Goal: Information Seeking & Learning: Learn about a topic

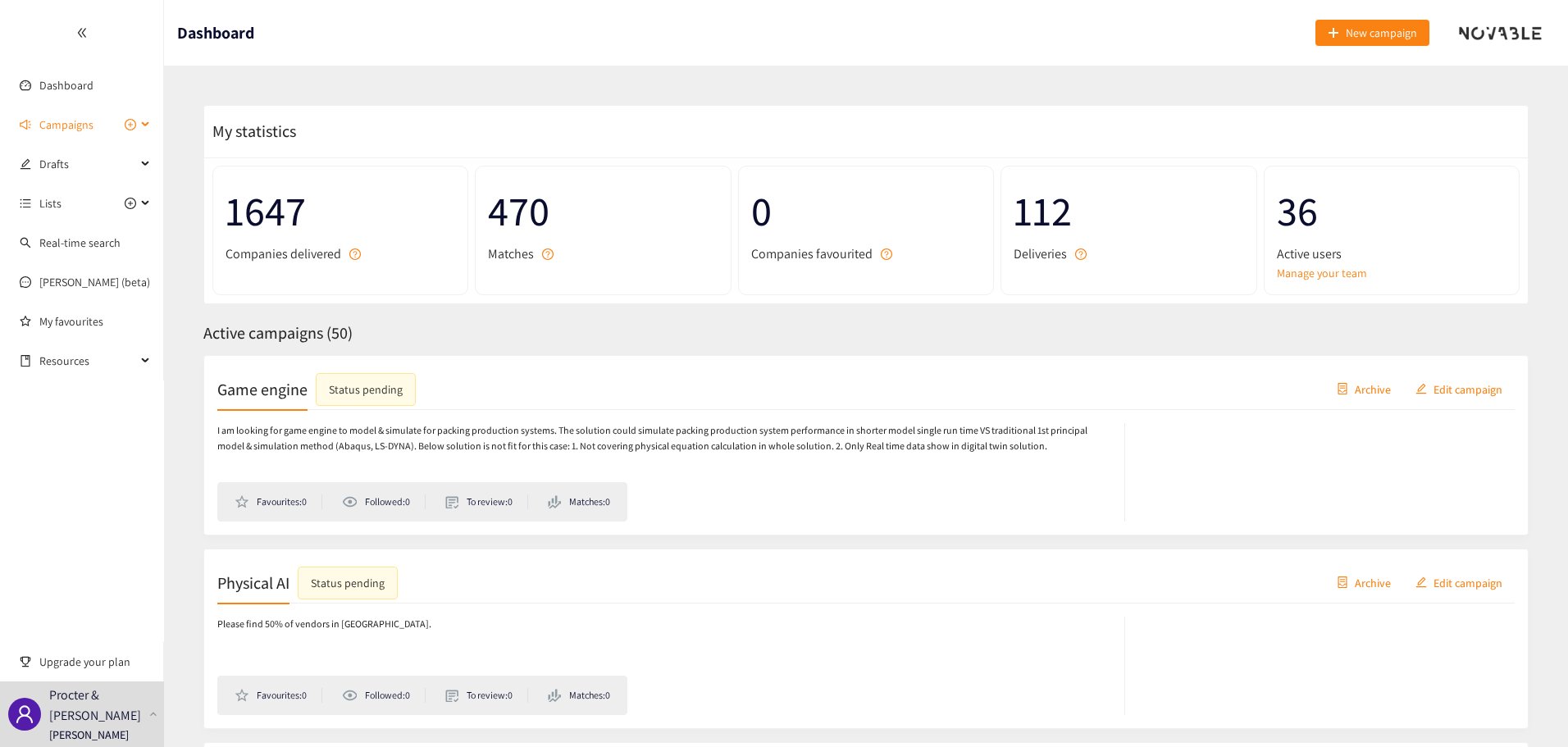
click at [74, 128] on span "Campaigns" at bounding box center [67, 124] width 54 height 33
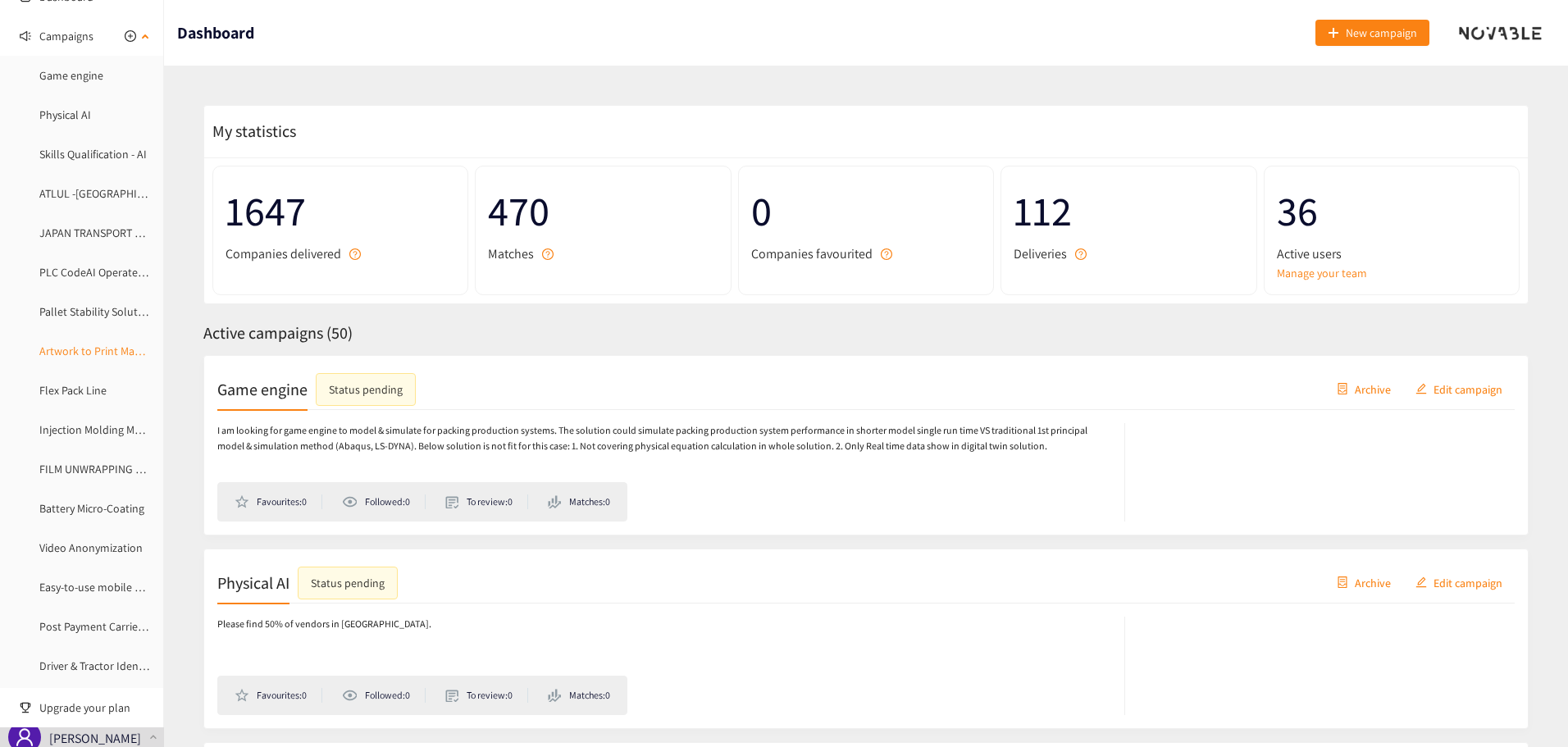
scroll to position [246, 0]
click at [97, 314] on link "FILM UNWRAPPING AUTOMATION" at bounding box center [120, 311] width 161 height 14
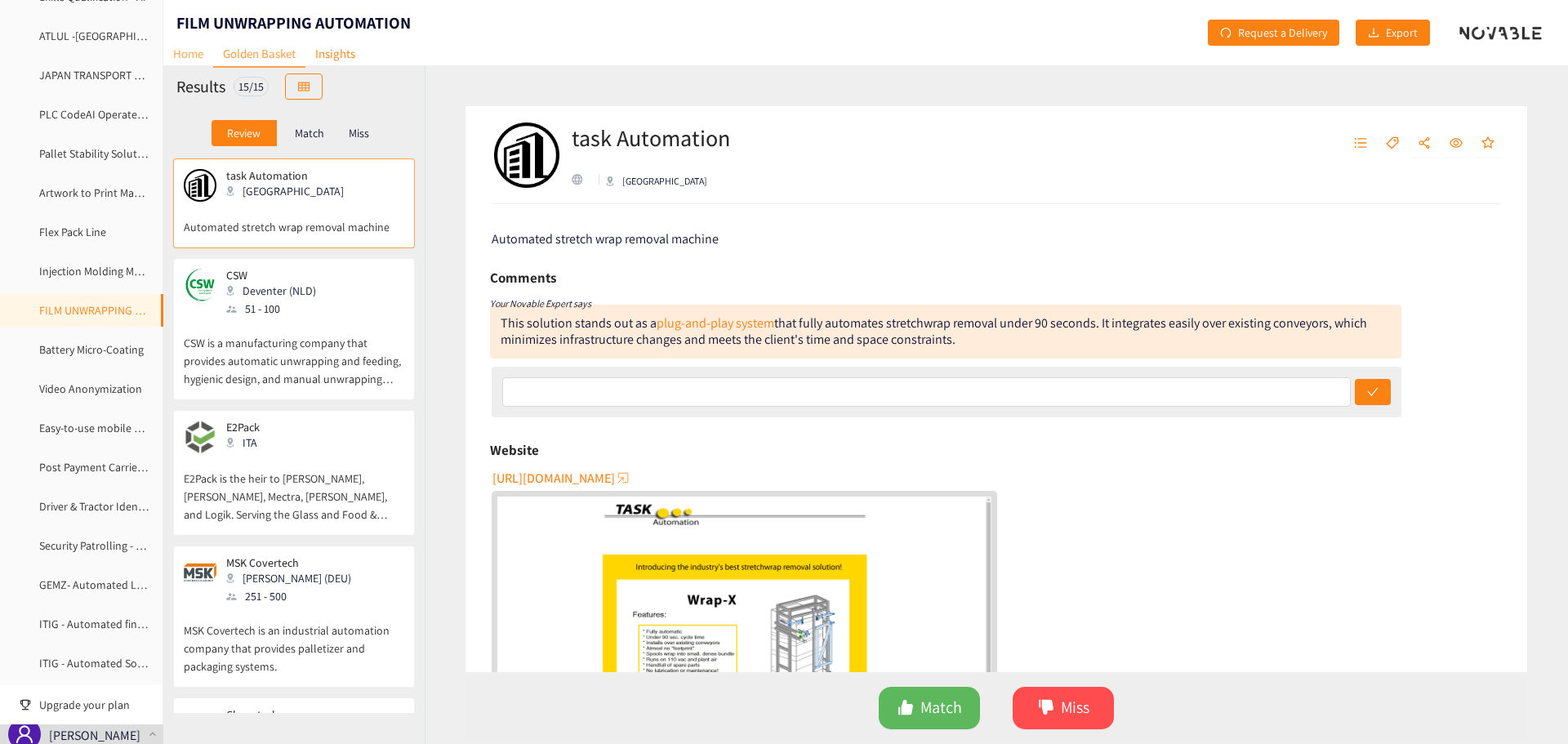
click at [189, 55] on link "Home" at bounding box center [188, 54] width 50 height 25
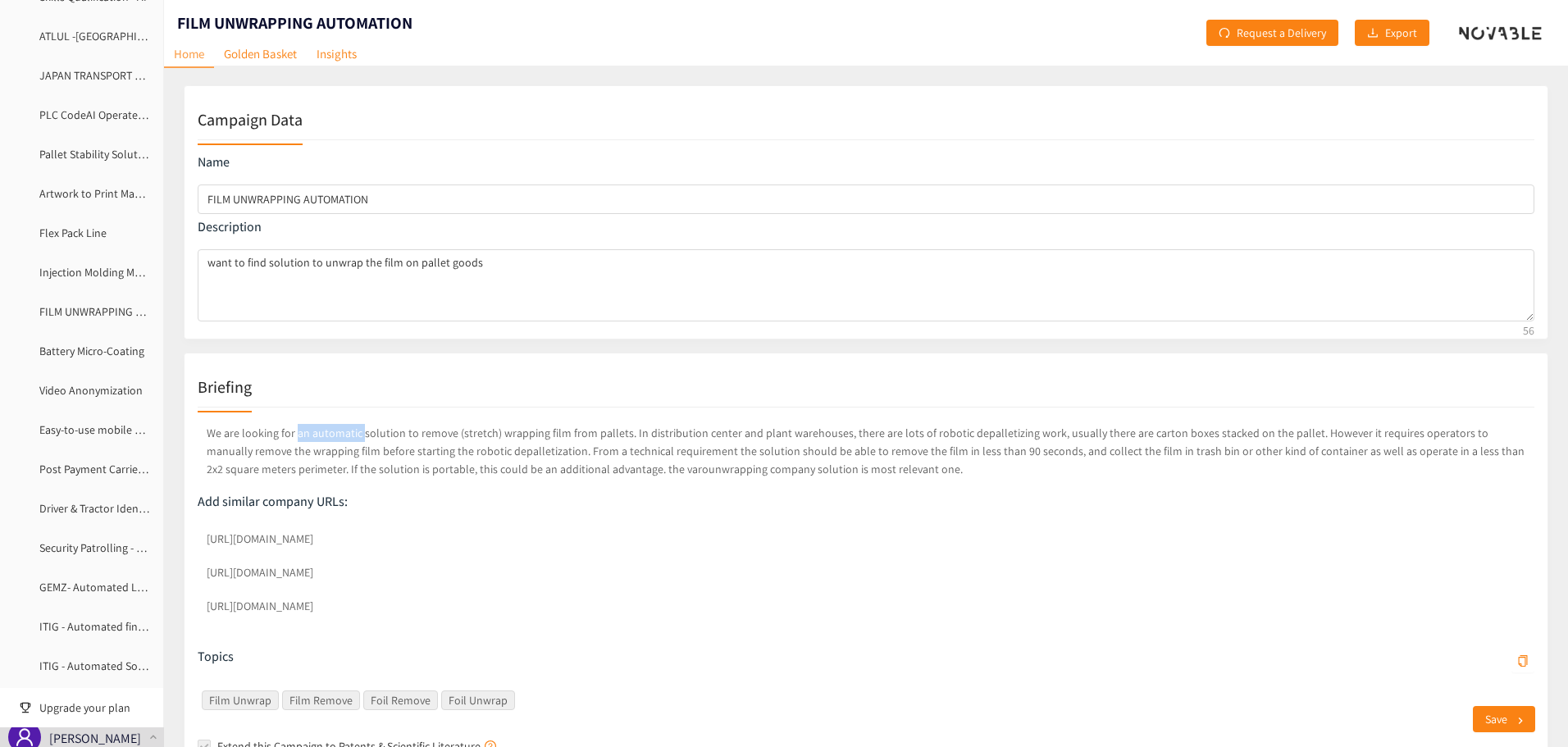
drag, startPoint x: 297, startPoint y: 433, endPoint x: 361, endPoint y: 424, distance: 64.6
click at [361, 424] on p "We are looking for an automatic solution to remove (stretch) wrapping film from…" at bounding box center [866, 451] width 1337 height 61
click at [309, 433] on p "We are looking for an automatic solution to remove (stretch) wrapping film from…" at bounding box center [866, 451] width 1337 height 61
drag, startPoint x: 309, startPoint y: 433, endPoint x: 619, endPoint y: 429, distance: 310.0
click at [619, 429] on p "We are looking for an automatic solution to remove (stretch) wrapping film from…" at bounding box center [866, 451] width 1337 height 61
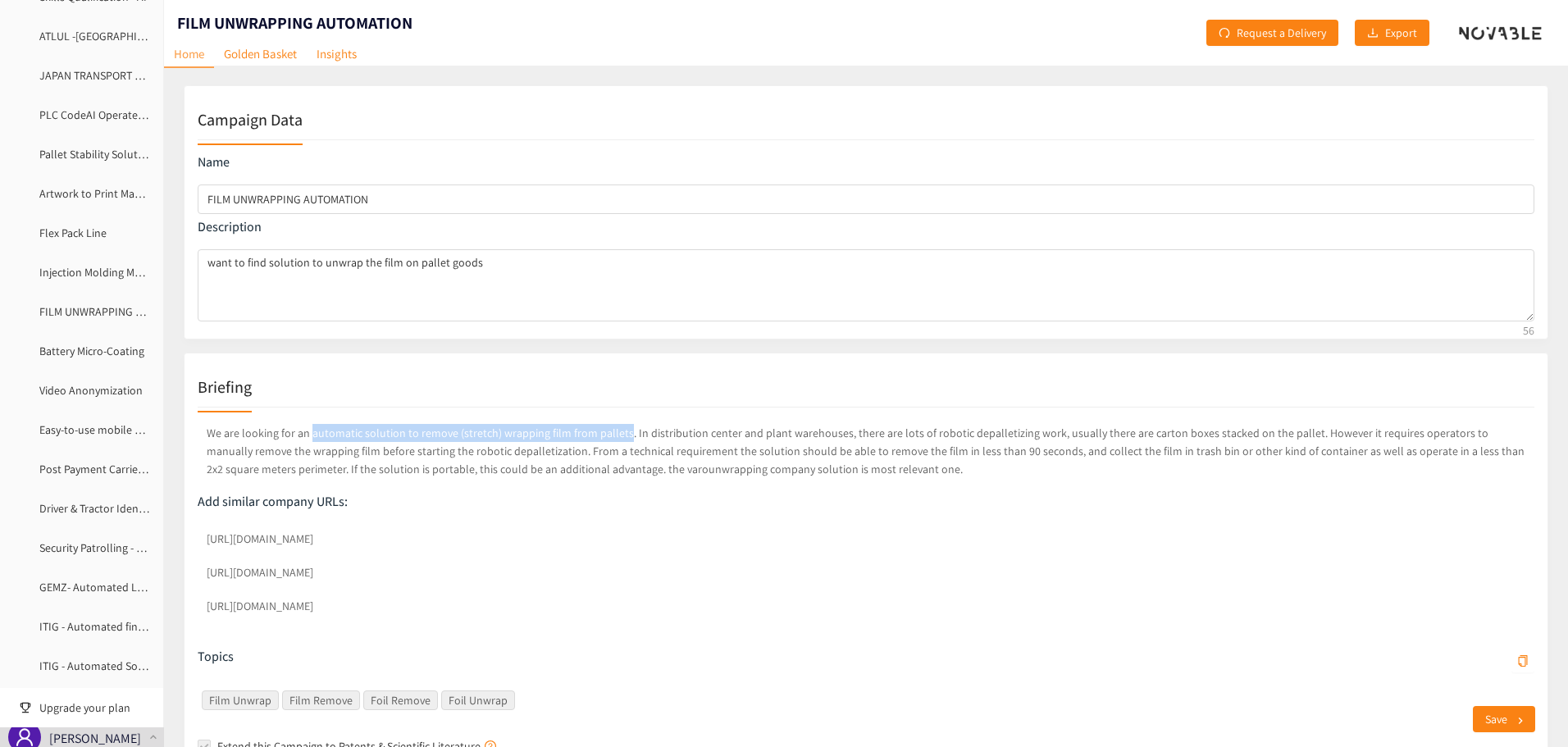
copy p "automatic solution to remove (stretch) wrapping film from pallets"
